Goal: Transaction & Acquisition: Purchase product/service

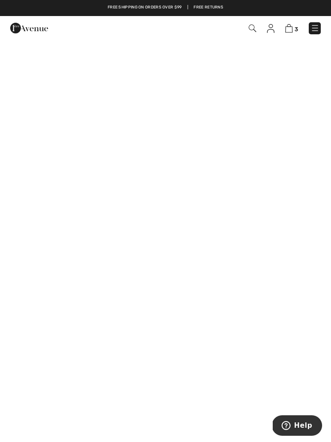
click at [253, 29] on img at bounding box center [253, 28] width 8 height 8
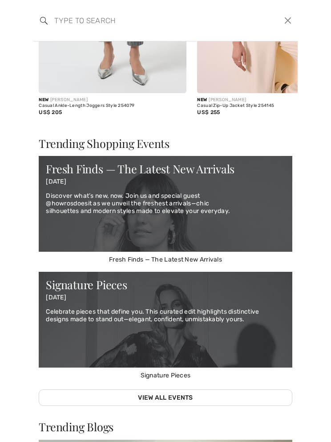
scroll to position [337, 0]
click at [143, 303] on div "Signature Pieces 02 July 2025 Celebrate pieces that define you. This curated ed…" at bounding box center [166, 316] width 254 height 88
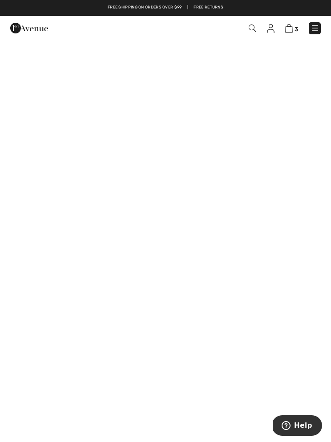
click at [253, 32] on img at bounding box center [253, 28] width 8 height 8
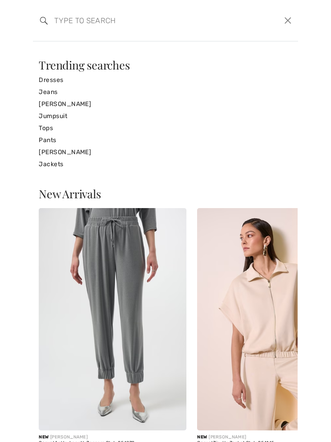
click at [74, 24] on input "search" at bounding box center [138, 20] width 181 height 27
click at [60, 130] on link "Tops" at bounding box center [166, 128] width 254 height 12
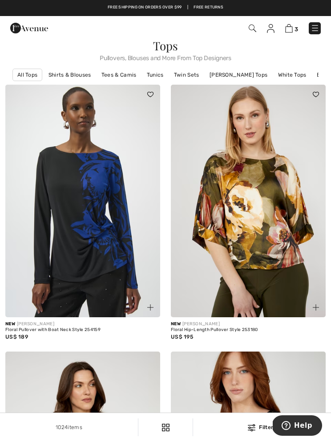
click at [244, 30] on span "3" at bounding box center [233, 28] width 176 height 12
click at [256, 28] on img at bounding box center [253, 28] width 8 height 8
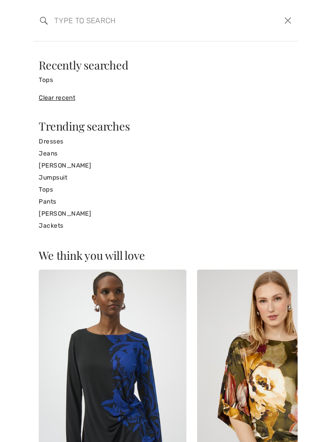
click at [75, 32] on input "search" at bounding box center [138, 20] width 181 height 27
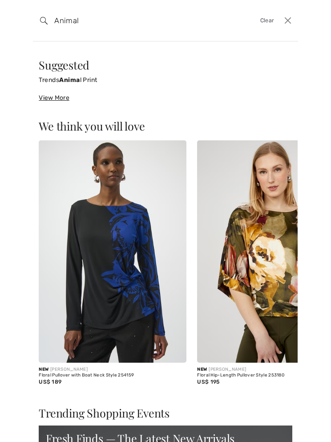
type input "Animal"
click at [46, 20] on img at bounding box center [44, 21] width 8 height 8
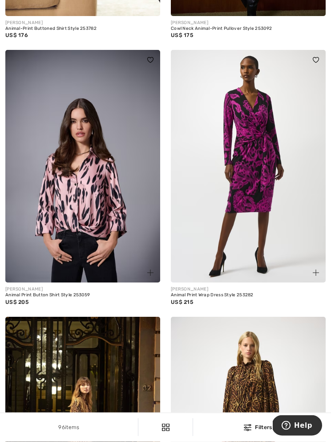
scroll to position [3918, 0]
click at [70, 223] on img at bounding box center [82, 166] width 155 height 232
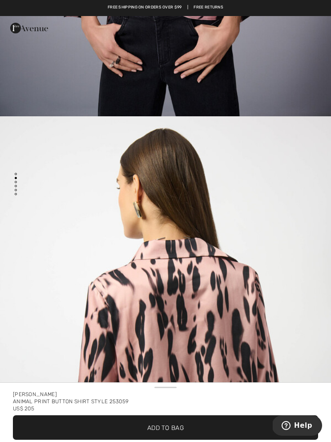
scroll to position [392, 0]
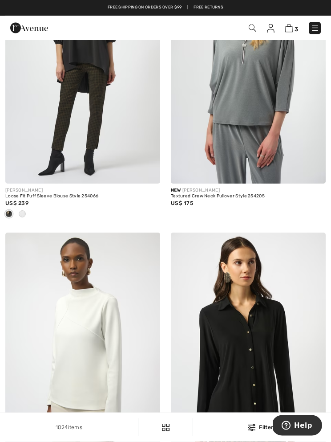
scroll to position [4186, 0]
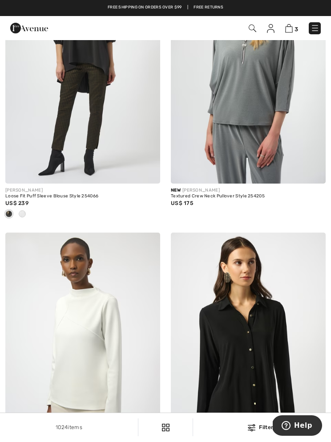
click at [255, 31] on img at bounding box center [253, 28] width 8 height 8
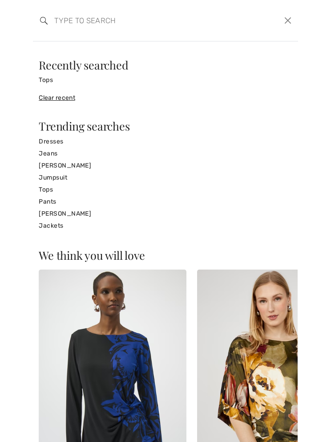
click at [70, 19] on input "search" at bounding box center [138, 20] width 181 height 27
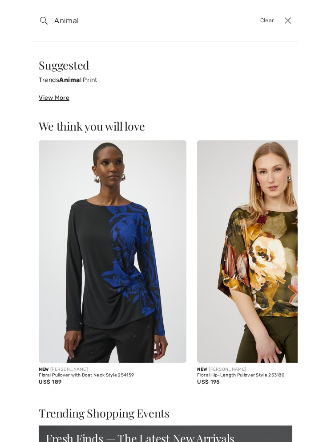
type input "Animal"
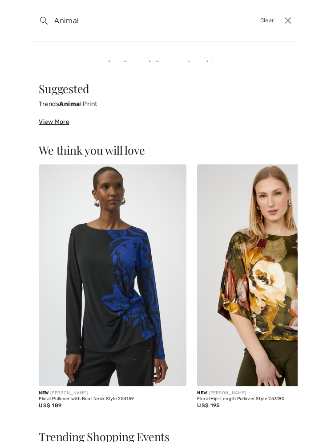
click at [264, 242] on img at bounding box center [271, 275] width 148 height 222
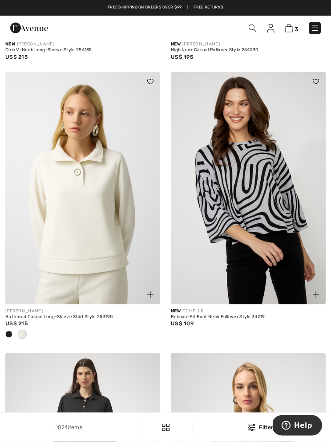
scroll to position [3758, 0]
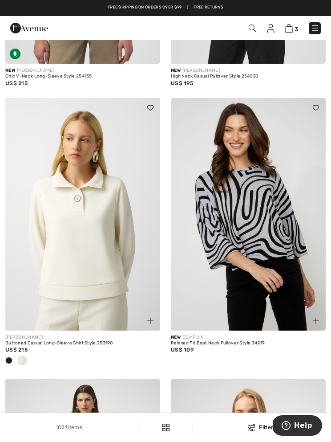
click at [255, 29] on img at bounding box center [253, 28] width 8 height 8
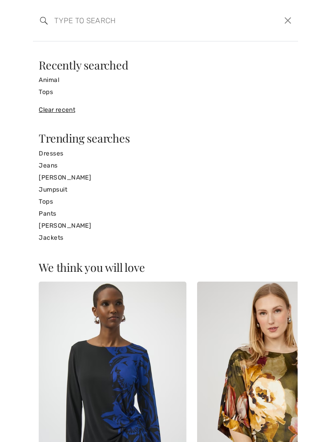
click at [69, 19] on input "search" at bounding box center [138, 20] width 181 height 27
click at [61, 82] on link "Animal" at bounding box center [166, 80] width 254 height 12
click at [55, 82] on link "Animal" at bounding box center [166, 80] width 254 height 12
click at [50, 94] on link "Tops" at bounding box center [166, 92] width 254 height 12
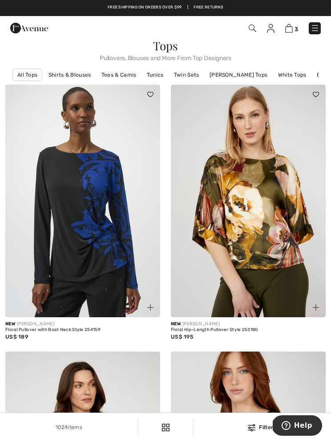
click at [249, 32] on img at bounding box center [253, 28] width 8 height 8
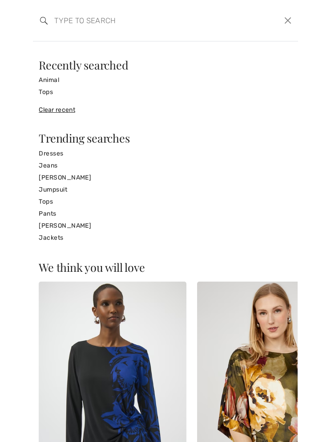
click at [67, 22] on input "search" at bounding box center [138, 20] width 181 height 27
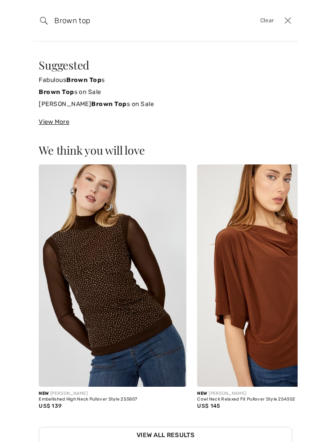
type input "Brown top"
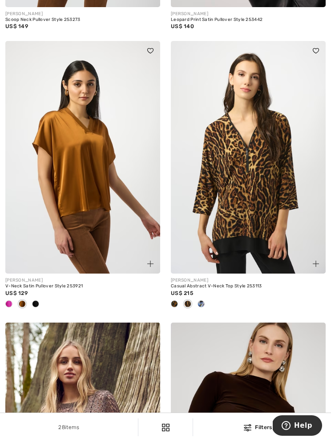
scroll to position [583, 0]
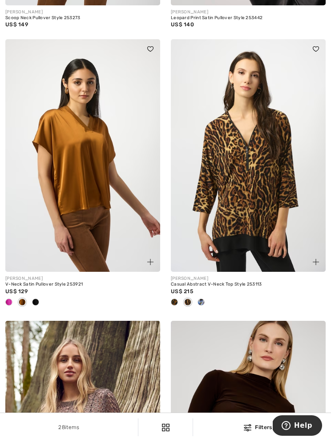
click at [261, 208] on img at bounding box center [248, 155] width 155 height 232
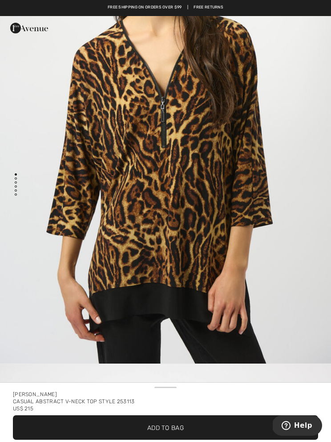
scroll to position [153, 0]
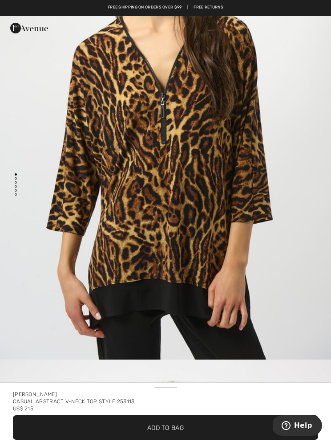
click at [163, 433] on span "✔ Added to Bag Add to Bag" at bounding box center [166, 427] width 306 height 24
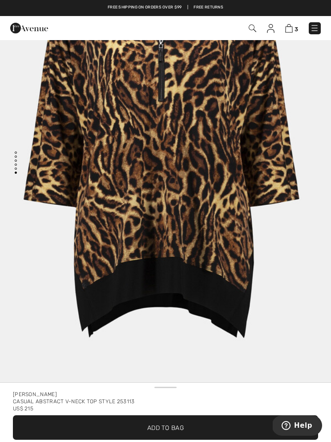
scroll to position [0, 0]
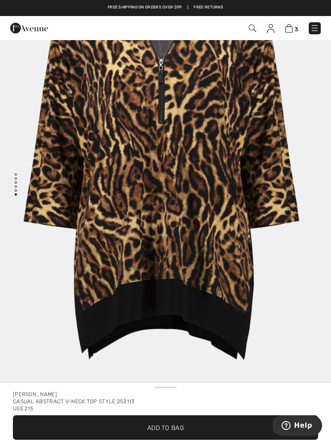
click at [163, 438] on span "✔ Added to Bag Add to Bag" at bounding box center [166, 427] width 306 height 24
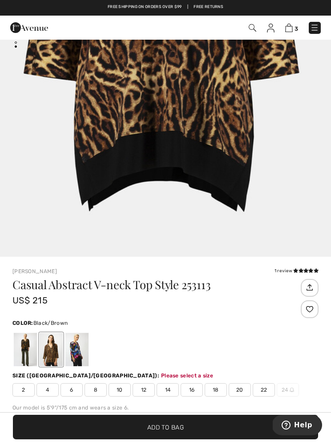
scroll to position [459, 0]
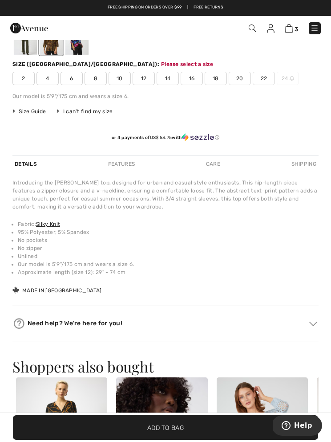
click at [145, 79] on span "12" at bounding box center [144, 78] width 22 height 13
click at [173, 428] on span "Add to Bag" at bounding box center [165, 427] width 37 height 9
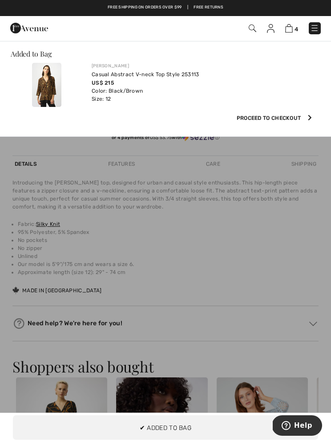
scroll to position [0, 0]
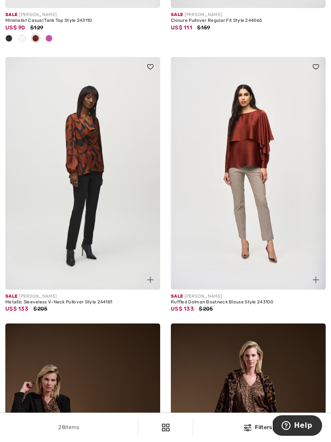
scroll to position [2534, 0]
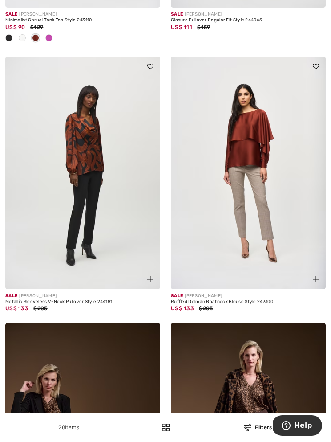
click at [69, 245] on img at bounding box center [82, 173] width 155 height 232
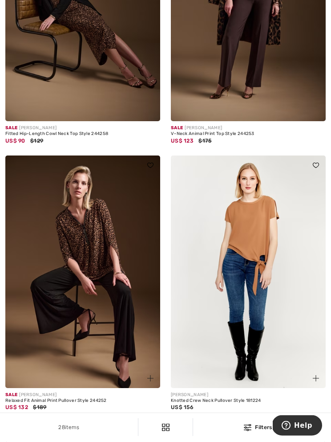
scroll to position [2968, 0]
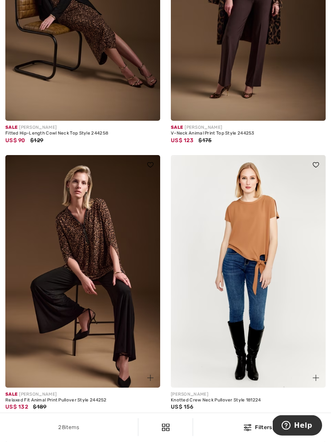
click at [87, 330] on img at bounding box center [82, 271] width 155 height 232
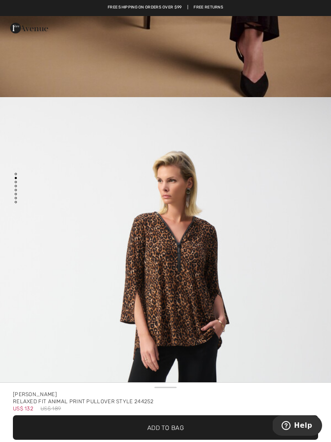
scroll to position [416, 0]
click at [183, 428] on span "Add to Bag" at bounding box center [165, 427] width 37 height 9
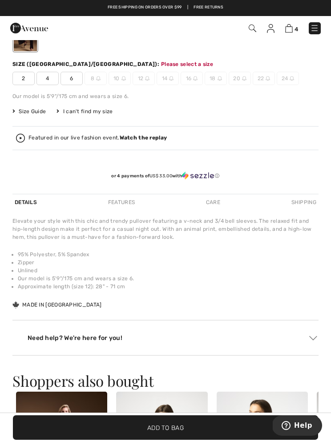
scroll to position [470, 0]
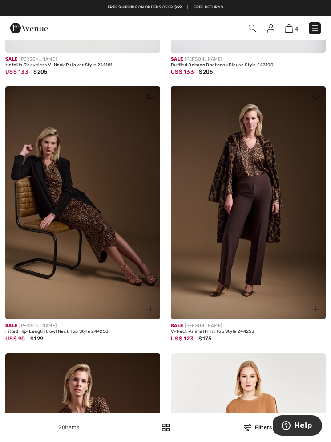
scroll to position [2770, 0]
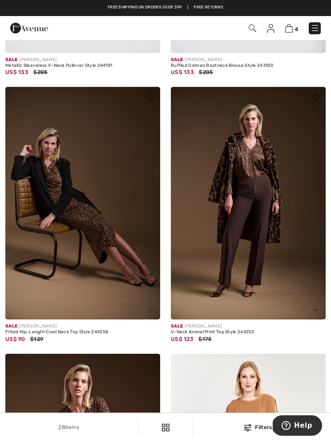
click at [260, 240] on img at bounding box center [248, 203] width 155 height 232
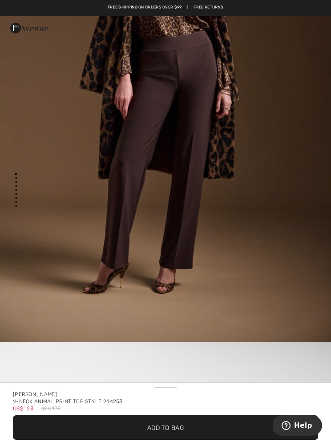
scroll to position [170, 0]
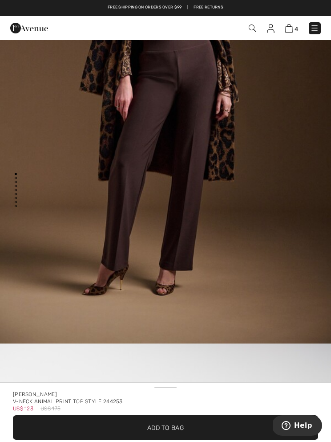
click at [169, 428] on span "Add to Bag" at bounding box center [165, 427] width 37 height 9
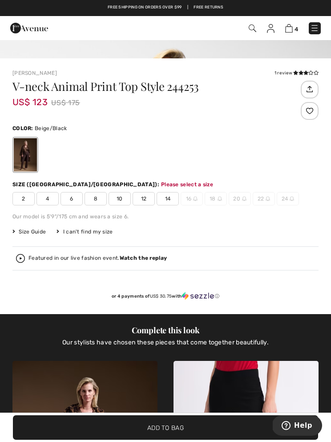
scroll to position [344, 0]
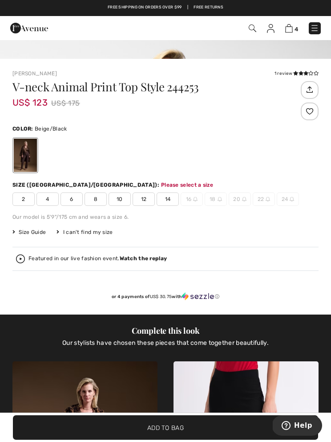
click at [134, 256] on strong "Watch the replay" at bounding box center [144, 258] width 48 height 6
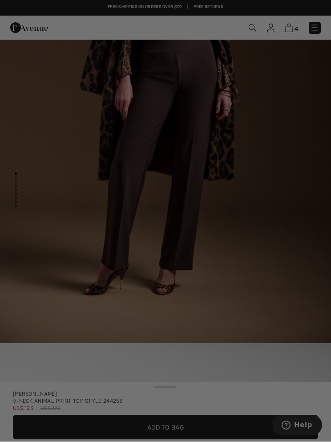
scroll to position [0, 0]
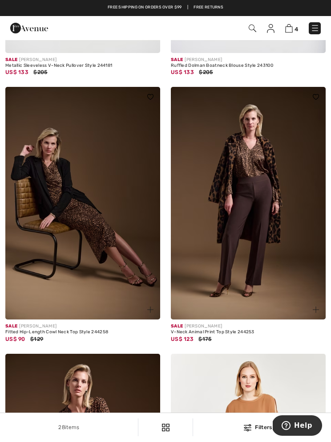
click at [265, 180] on img at bounding box center [248, 203] width 155 height 232
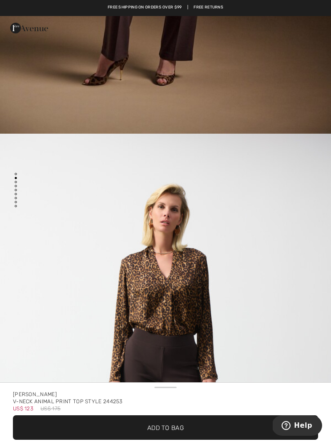
click at [168, 424] on span "Add to Bag" at bounding box center [165, 427] width 37 height 9
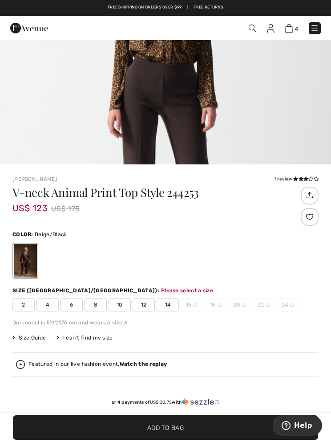
scroll to position [269, 0]
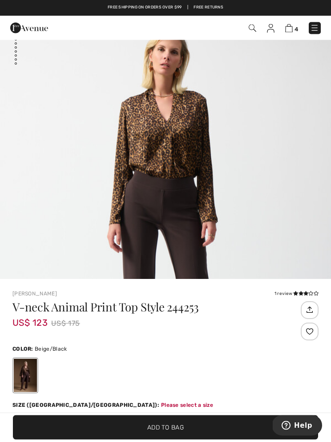
click at [143, 420] on span "12" at bounding box center [144, 419] width 22 height 13
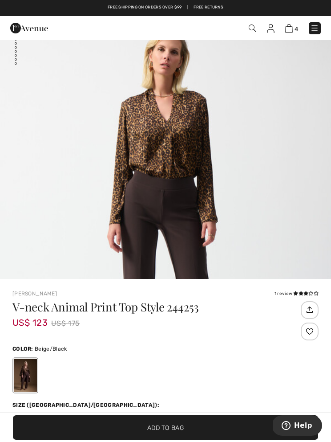
click at [152, 432] on span "Add to Bag" at bounding box center [165, 427] width 37 height 9
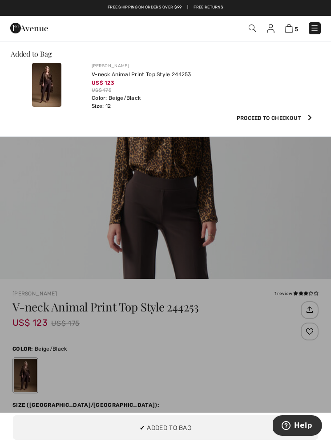
scroll to position [0, 0]
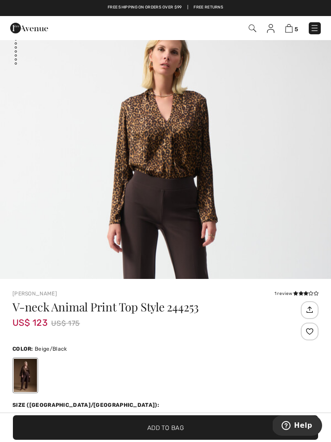
click at [289, 311] on h1 "V-neck Animal Print Top Style 244253" at bounding box center [152, 307] width 281 height 12
click at [300, 293] on icon at bounding box center [301, 293] width 5 height 4
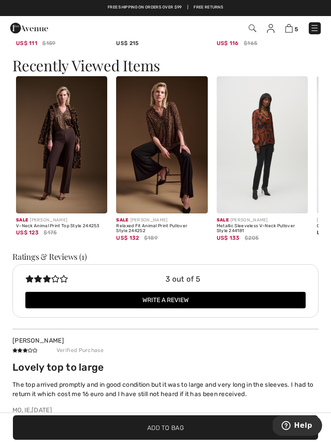
scroll to position [1756, 0]
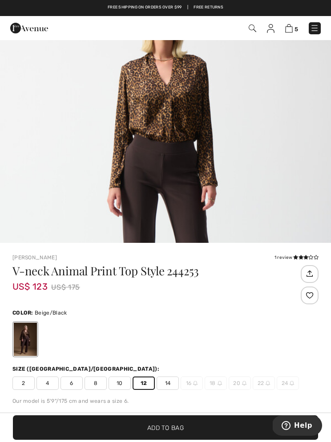
scroll to position [190, 0]
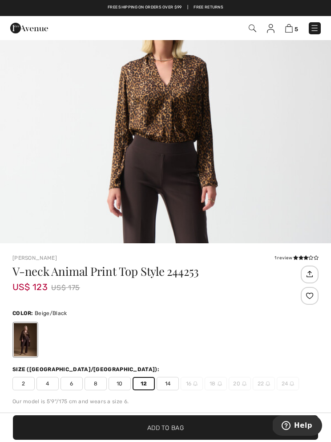
click at [118, 382] on span "10" at bounding box center [120, 383] width 22 height 13
click at [159, 440] on span "✔ Added to Bag Add to Bag" at bounding box center [166, 427] width 306 height 24
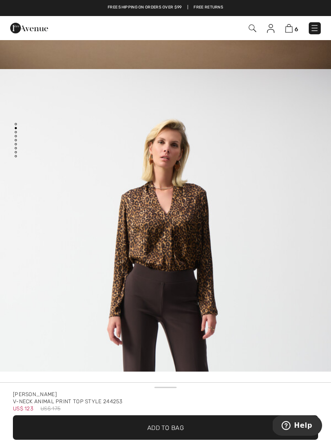
scroll to position [0, 0]
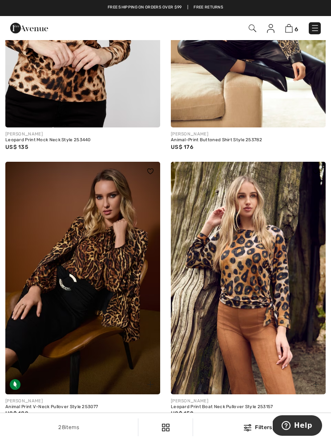
scroll to position [1274, 0]
click at [104, 313] on img at bounding box center [82, 278] width 155 height 232
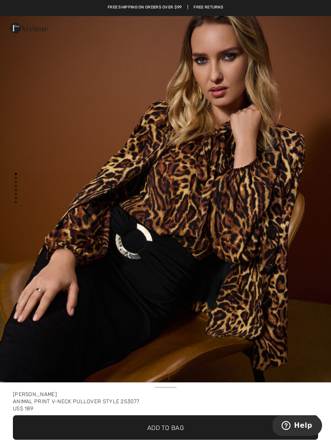
scroll to position [11, 0]
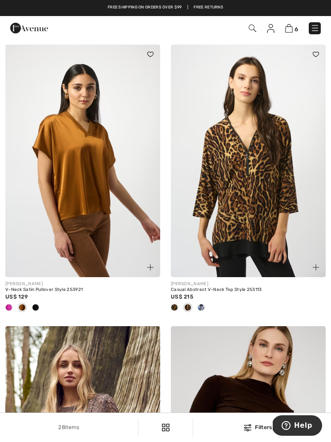
scroll to position [565, 0]
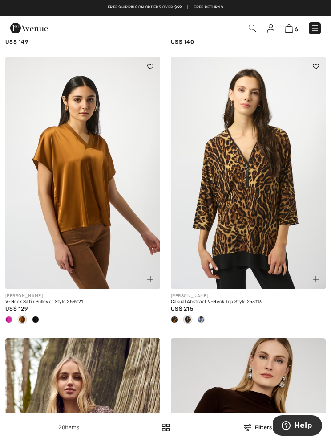
click at [247, 245] on img at bounding box center [248, 173] width 155 height 232
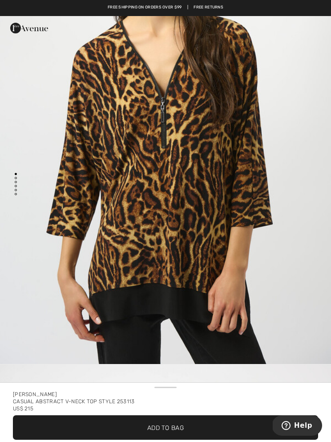
scroll to position [149, 0]
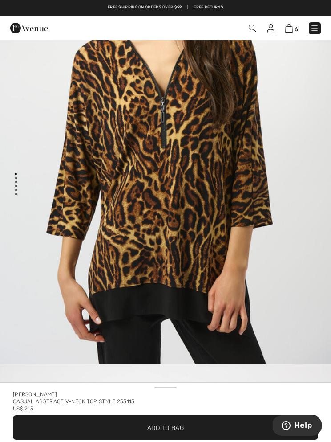
click at [160, 431] on span "Add to Bag" at bounding box center [165, 427] width 37 height 9
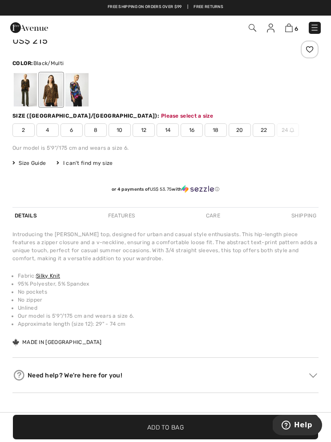
scroll to position [406, 0]
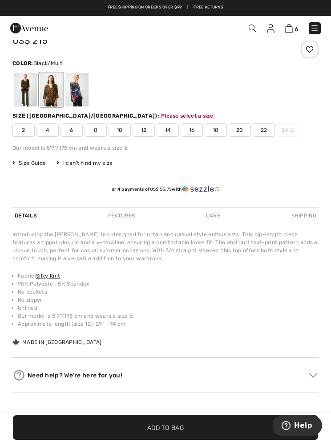
click at [23, 91] on div at bounding box center [25, 89] width 23 height 33
click at [28, 88] on div at bounding box center [25, 89] width 23 height 33
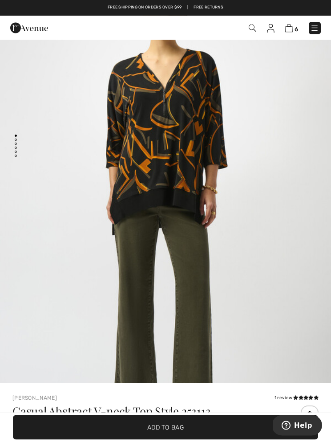
scroll to position [33, 0]
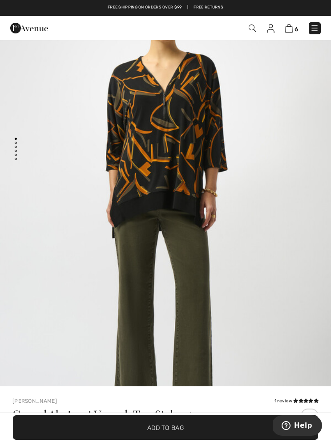
click at [154, 440] on span "✔ Added to Bag Add to Bag" at bounding box center [166, 427] width 306 height 24
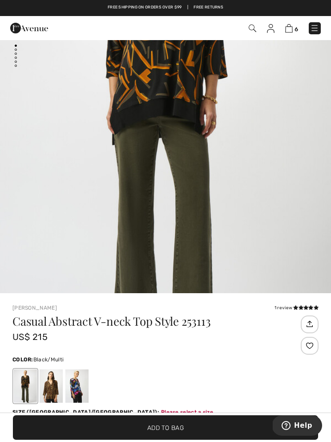
scroll to position [114, 0]
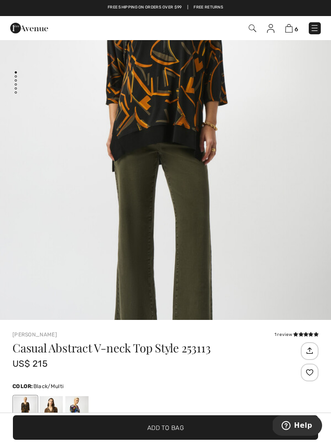
click at [293, 25] on img at bounding box center [289, 28] width 8 height 8
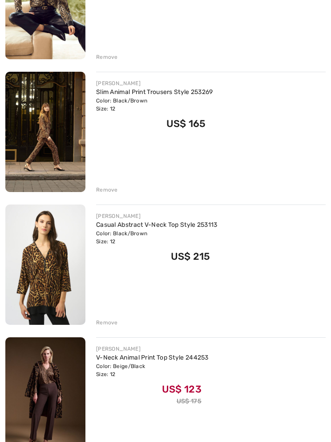
scroll to position [359, 0]
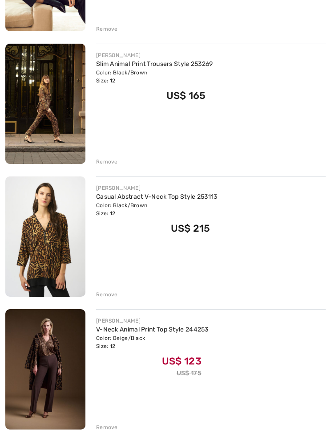
click at [109, 427] on div "Remove" at bounding box center [107, 427] width 22 height 8
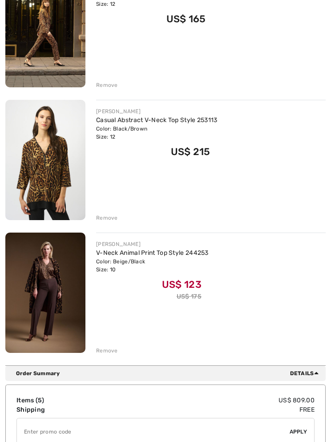
scroll to position [442, 0]
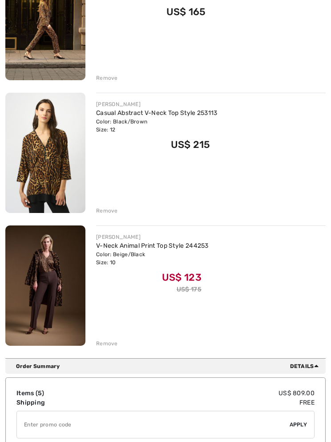
click at [103, 343] on div "Remove" at bounding box center [107, 343] width 22 height 8
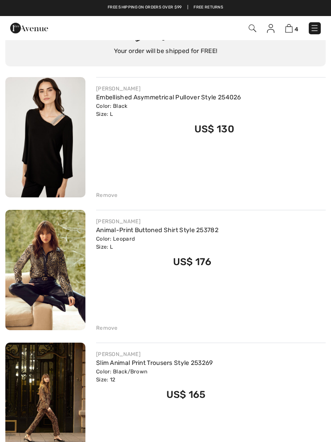
scroll to position [0, 0]
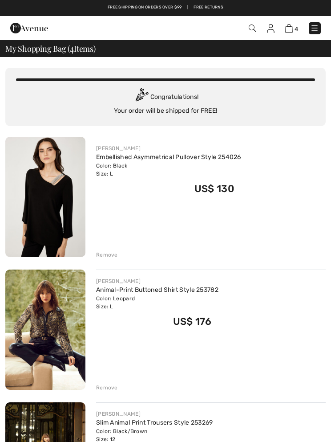
click at [250, 30] on img at bounding box center [253, 28] width 8 height 8
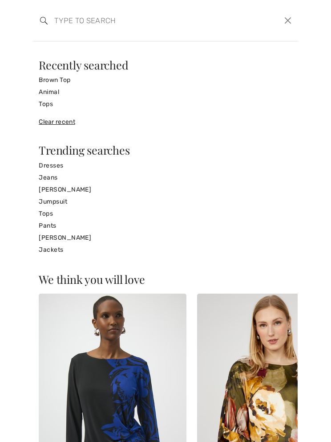
click at [76, 33] on input "search" at bounding box center [138, 20] width 181 height 27
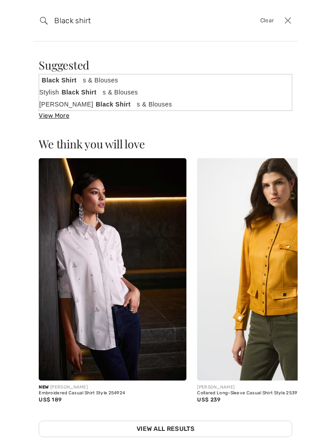
type input "Black shirt"
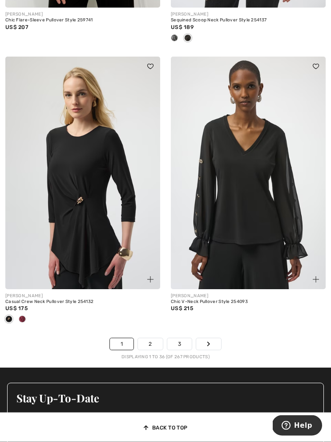
scroll to position [4894, 0]
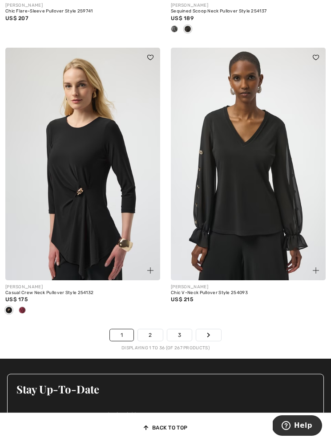
click at [212, 329] on link "Next" at bounding box center [208, 335] width 25 height 12
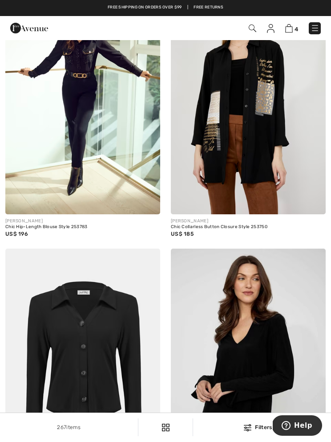
scroll to position [647, 0]
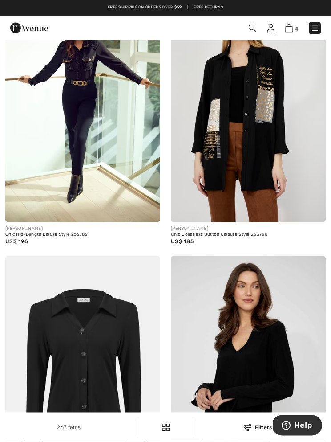
click at [249, 186] on img at bounding box center [248, 106] width 155 height 232
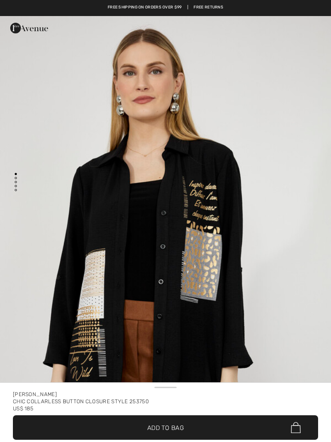
click at [210, 329] on img "1 / 4" at bounding box center [165, 264] width 331 height 497
click at [161, 417] on span "✔ Added to Bag Add to Bag" at bounding box center [166, 427] width 306 height 24
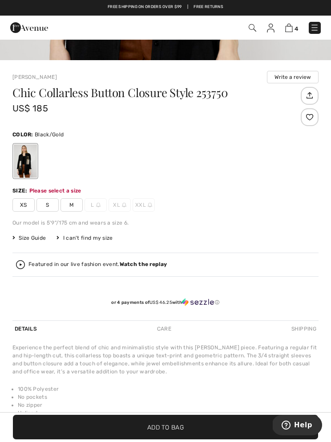
scroll to position [470, 0]
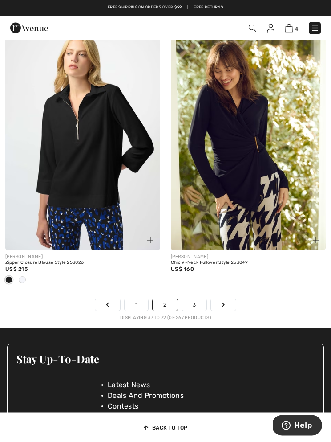
scroll to position [4967, 0]
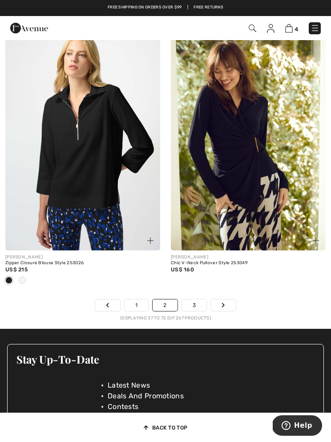
click at [227, 304] on link "Next" at bounding box center [223, 305] width 25 height 12
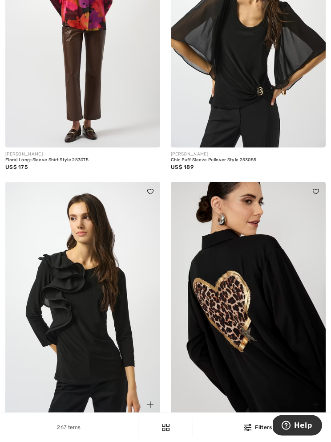
scroll to position [2956, 0]
click at [258, 340] on img at bounding box center [248, 298] width 155 height 232
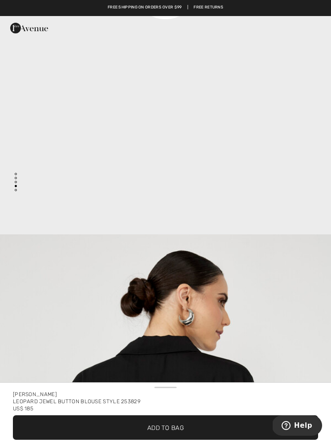
scroll to position [1273, 0]
click at [176, 420] on span "✔ Added to Bag Add to Bag" at bounding box center [166, 427] width 306 height 24
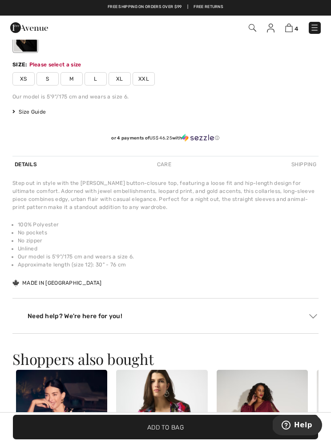
scroll to position [465, 0]
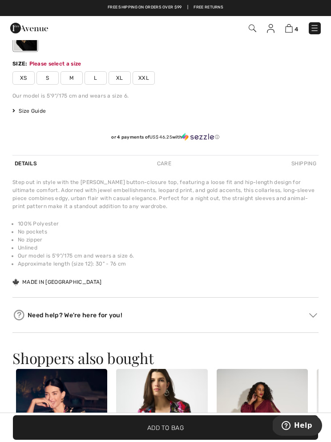
click at [100, 79] on span "L" at bounding box center [96, 77] width 22 height 13
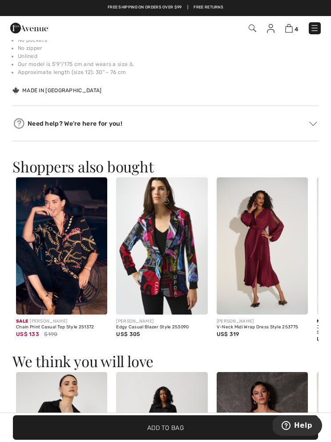
scroll to position [699, 0]
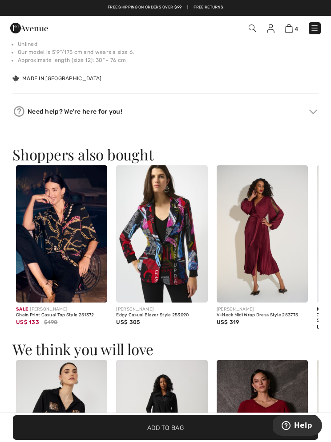
click at [153, 440] on span "✔ Added to Bag Add to Bag" at bounding box center [166, 427] width 306 height 24
click at [291, 32] on img at bounding box center [289, 28] width 8 height 8
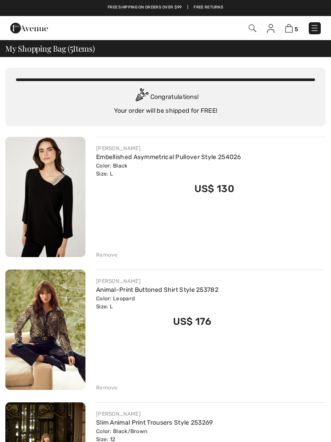
checkbox input "true"
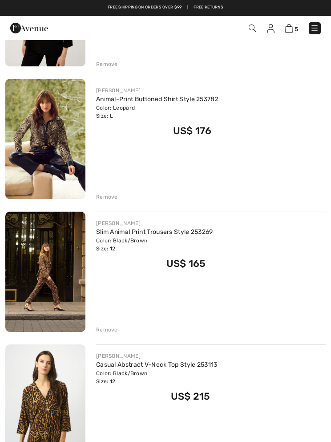
scroll to position [178, 0]
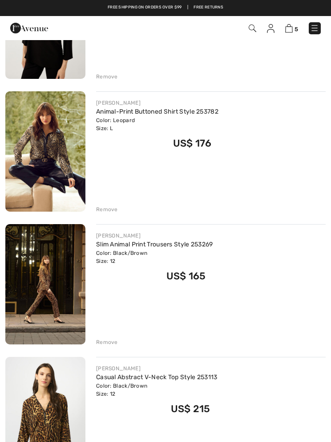
click at [108, 247] on link "Slim Animal Print Trousers Style 253269" at bounding box center [154, 244] width 117 height 8
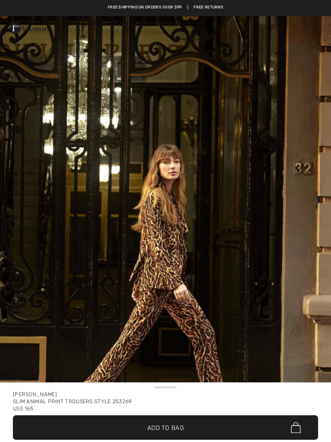
checkbox input "true"
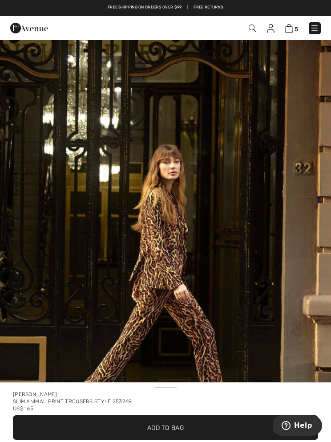
click at [274, 23] on link at bounding box center [271, 27] width 8 height 9
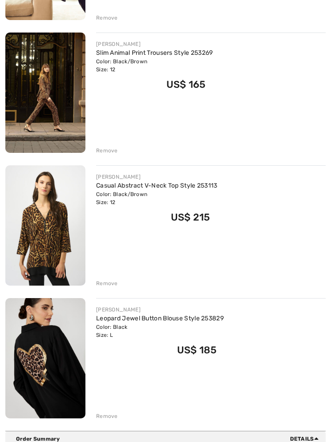
scroll to position [370, 0]
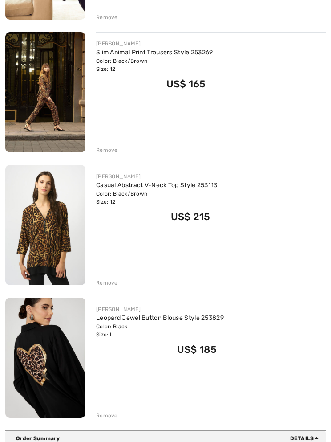
click at [39, 259] on img at bounding box center [45, 225] width 80 height 120
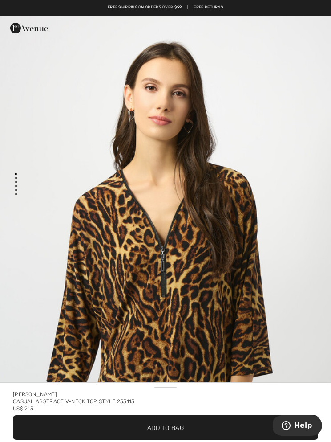
click at [306, 24] on div "5 Checkout 1 review" at bounding box center [165, 28] width 331 height 24
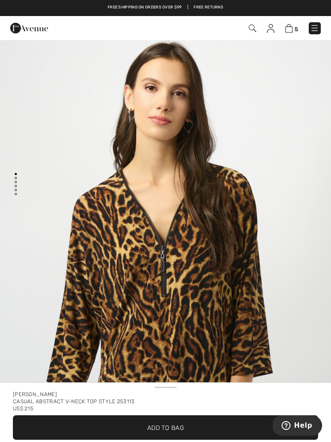
click at [292, 29] on img at bounding box center [289, 28] width 8 height 8
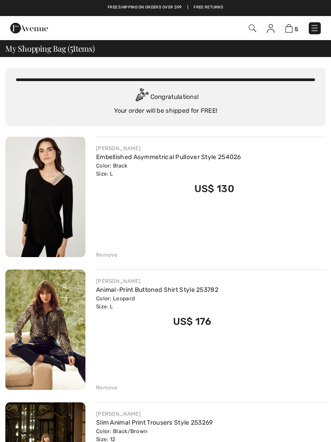
click at [292, 28] on img at bounding box center [289, 28] width 8 height 8
click at [290, 32] on img at bounding box center [289, 28] width 8 height 8
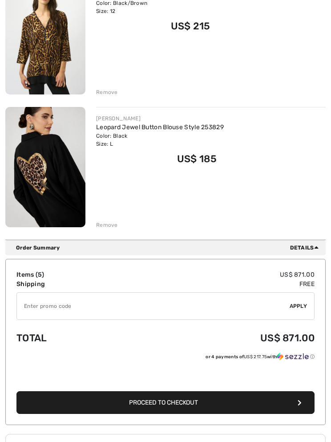
scroll to position [674, 0]
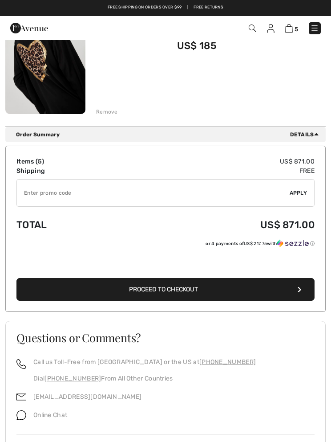
click at [161, 292] on span "Proceed to Checkout" at bounding box center [163, 289] width 69 height 8
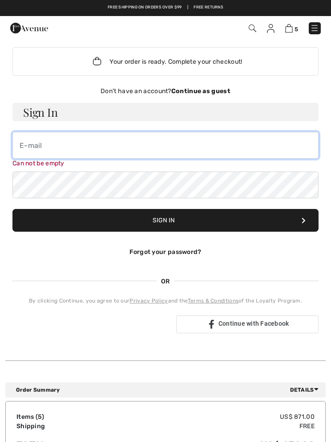
click at [72, 149] on input "email" at bounding box center [165, 145] width 306 height 27
type input "[EMAIL_ADDRESS][DOMAIN_NAME]"
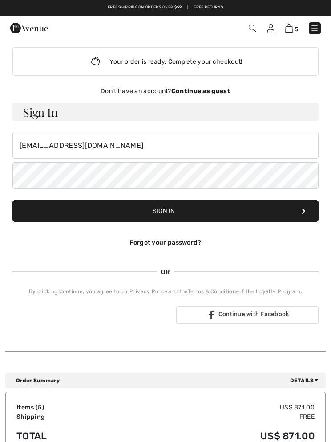
click at [167, 213] on button "Sign In" at bounding box center [165, 211] width 306 height 23
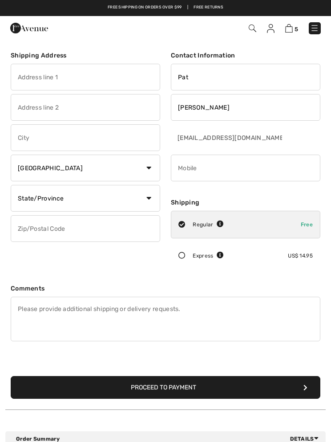
click at [111, 103] on input "text" at bounding box center [86, 107] width 150 height 27
click at [77, 81] on input "text" at bounding box center [86, 77] width 150 height 27
type input "[STREET_ADDRESS]"
type input "Ph5-N"
type input "[GEOGRAPHIC_DATA]"
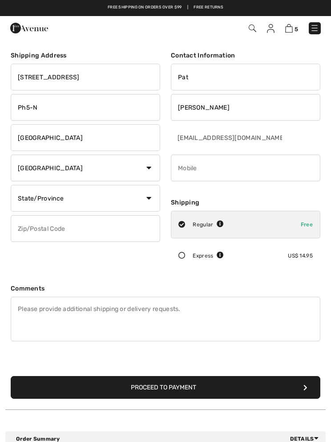
select select "0"
type input "33483"
click at [151, 171] on select "Country [GEOGRAPHIC_DATA] [GEOGRAPHIC_DATA] [GEOGRAPHIC_DATA] [GEOGRAPHIC_DATA]…" at bounding box center [86, 168] width 150 height 27
select select "US"
click at [150, 202] on select "State/Province [US_STATE] [US_STATE] [US_STATE] [US_STATE] [US_STATE] [US_STATE…" at bounding box center [86, 198] width 150 height 27
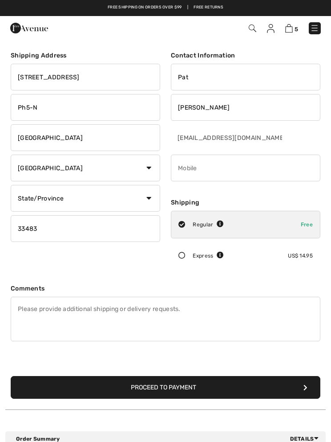
select select "FL"
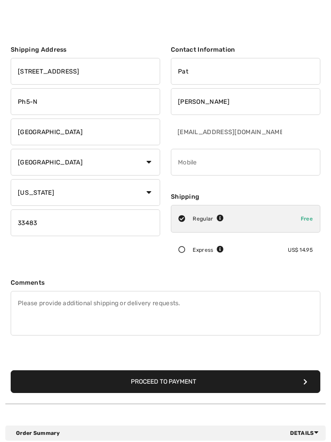
click at [211, 165] on input "phone" at bounding box center [246, 162] width 150 height 27
type input "6468317171"
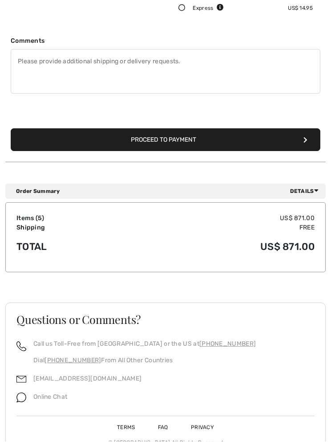
scroll to position [270, 0]
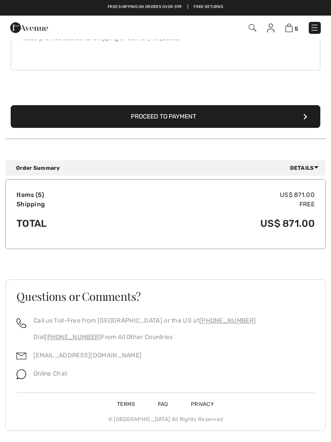
click at [216, 112] on button "Proceed to Payment" at bounding box center [166, 117] width 310 height 23
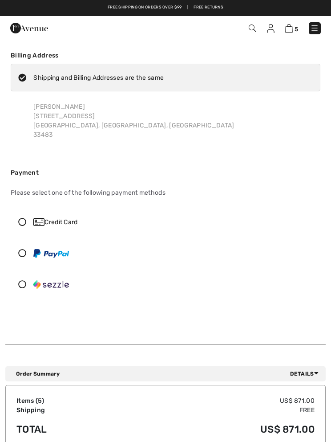
click at [26, 227] on div "Credit Card" at bounding box center [165, 221] width 309 height 27
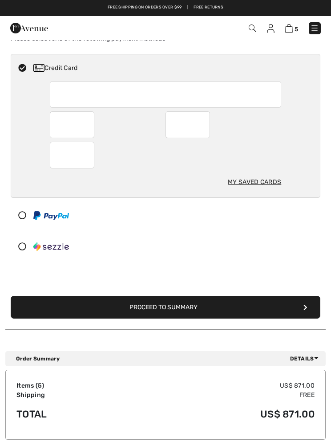
scroll to position [154, 0]
click at [121, 151] on div at bounding box center [166, 155] width 232 height 27
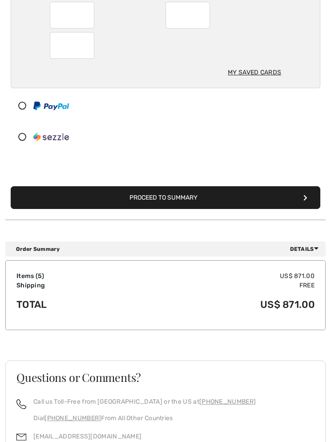
scroll to position [270, 0]
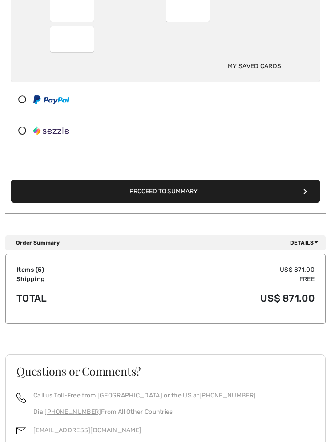
click at [168, 193] on button "Proceed to Summary" at bounding box center [166, 191] width 310 height 23
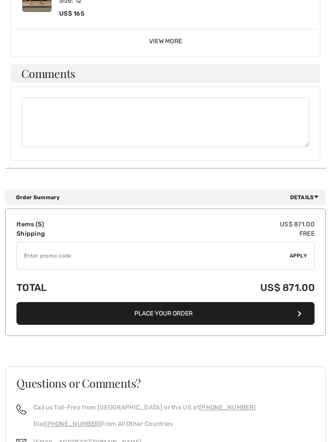
scroll to position [705, 0]
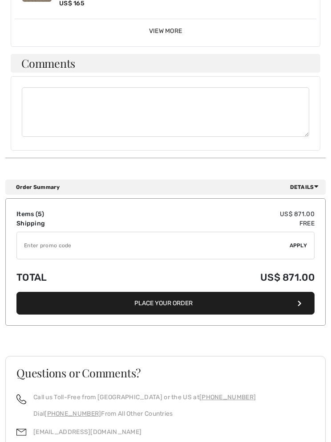
click at [163, 298] on button "Place Your Order" at bounding box center [165, 303] width 298 height 23
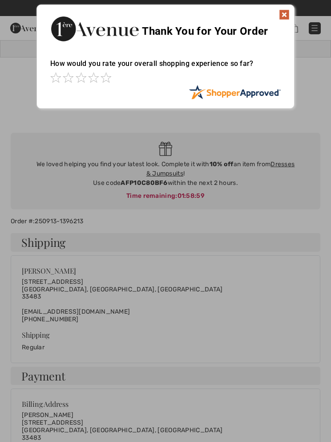
click at [82, 124] on div at bounding box center [165, 221] width 331 height 442
click at [57, 81] on span at bounding box center [55, 77] width 11 height 11
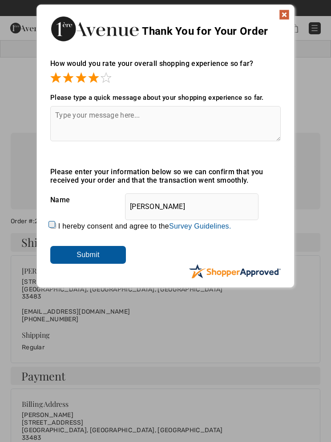
click at [90, 77] on span at bounding box center [93, 77] width 11 height 11
click at [110, 80] on span at bounding box center [106, 77] width 11 height 11
click at [98, 255] on input "Submit" at bounding box center [88, 255] width 76 height 18
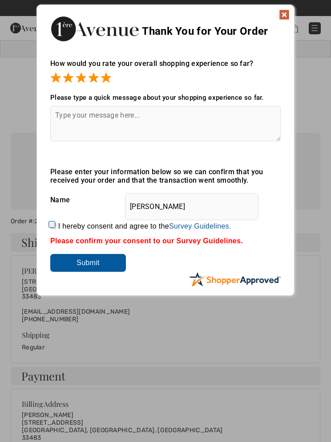
click at [62, 227] on label "I hereby consent and agree to the By submitting a review, you grant permission …" at bounding box center [144, 226] width 173 height 8
click at [56, 227] on input "I hereby consent and agree to the By submitting a review, you grant permission …" at bounding box center [53, 226] width 6 height 6
checkbox input "true"
click at [73, 265] on input "Submit" at bounding box center [88, 263] width 76 height 18
